Goal: Check status

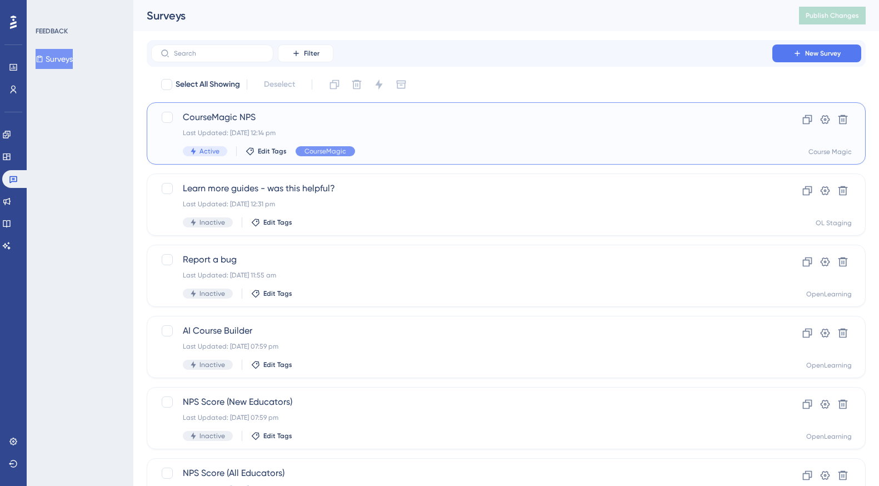
click at [232, 119] on span "CourseMagic NPS" at bounding box center [462, 117] width 558 height 13
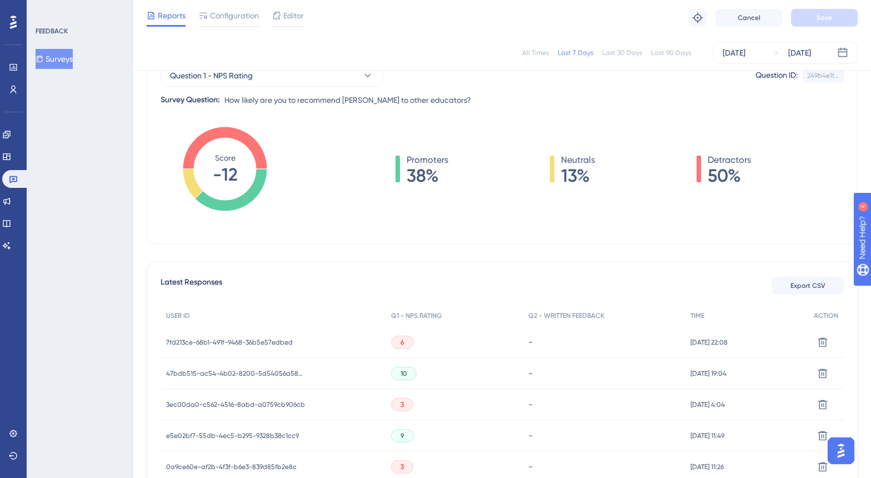
scroll to position [305, 0]
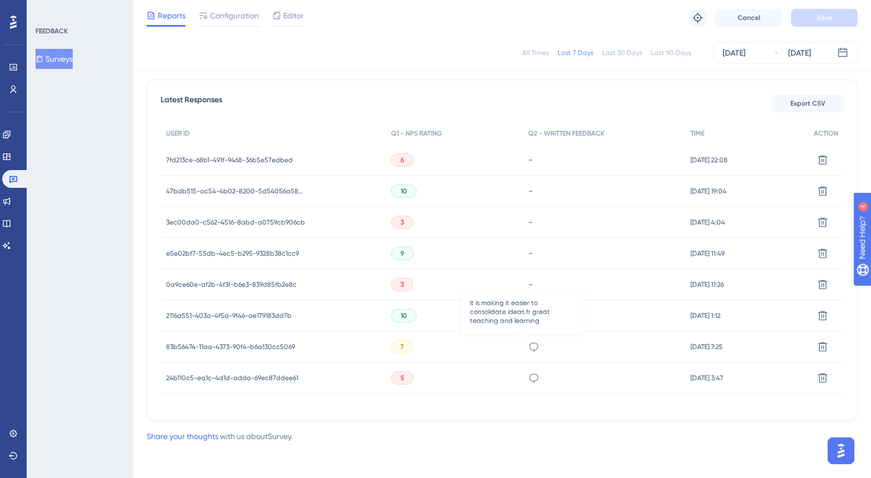
click at [528, 347] on icon at bounding box center [533, 346] width 11 height 11
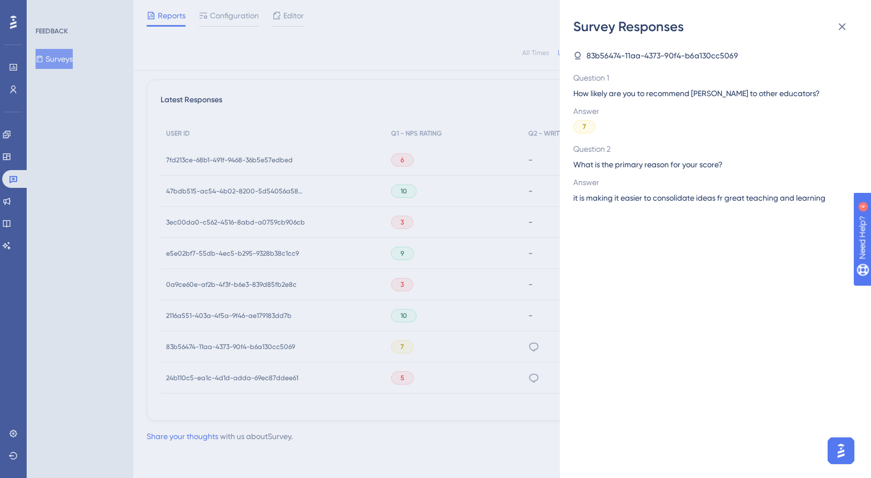
click at [522, 347] on div "Survey Responses 83b56474-11aa-4373-90f4-b6a130cc5069 Question 1 How likely are…" at bounding box center [435, 239] width 871 height 478
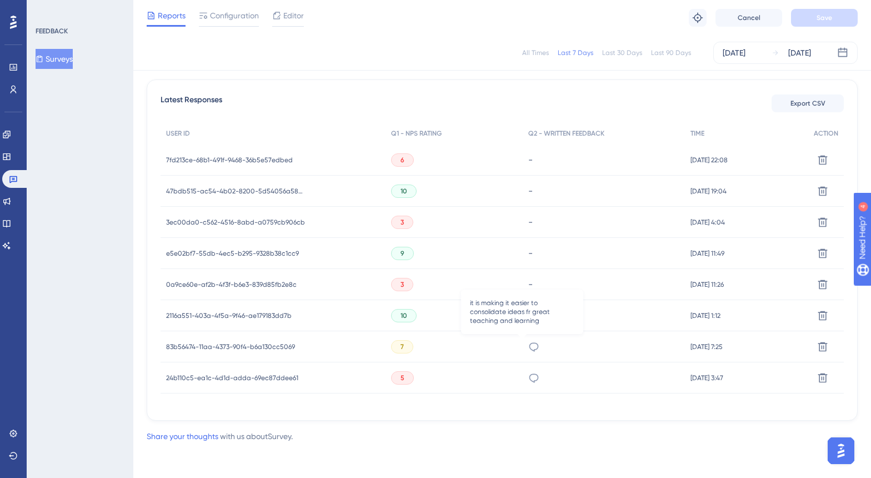
click at [528, 347] on icon at bounding box center [533, 346] width 11 height 11
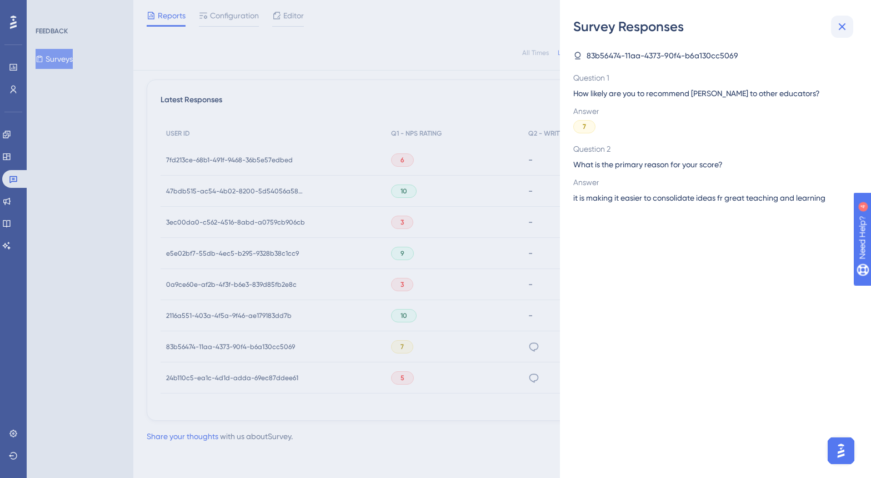
click at [845, 23] on icon at bounding box center [841, 26] width 13 height 13
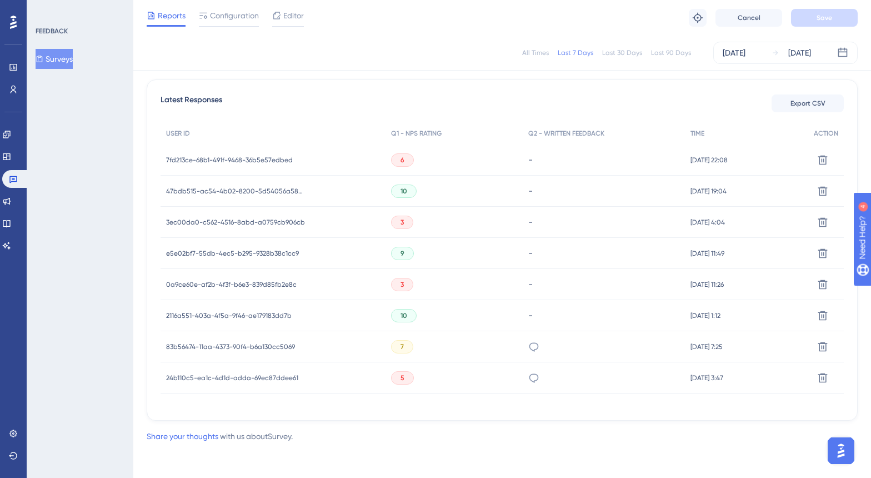
click at [528, 372] on icon at bounding box center [533, 377] width 11 height 11
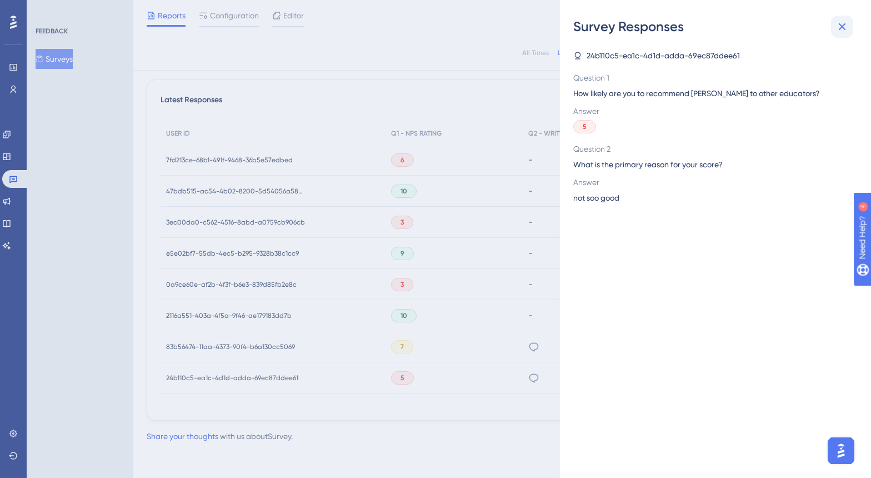
click at [845, 23] on icon at bounding box center [842, 26] width 7 height 7
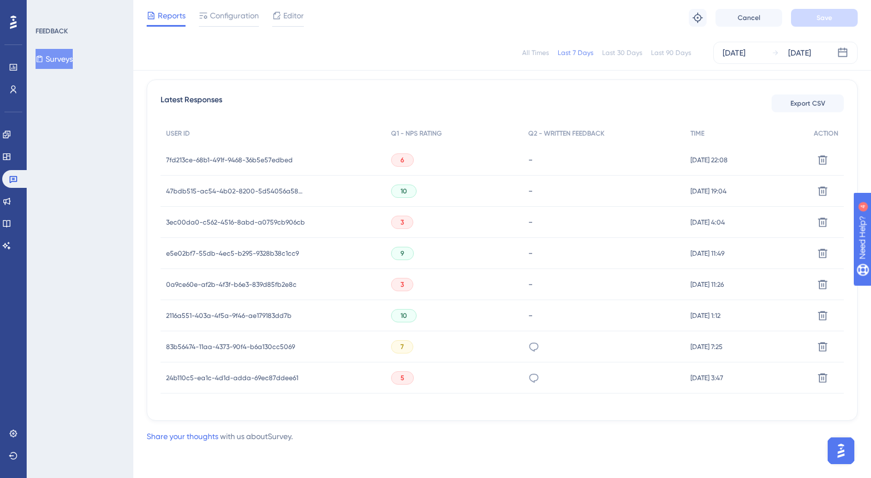
click at [627, 49] on div "Last 30 Days" at bounding box center [622, 52] width 40 height 9
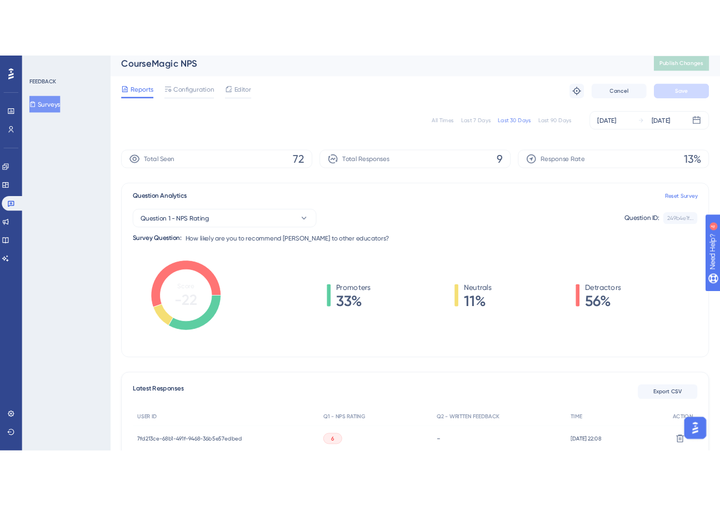
scroll to position [0, 0]
